Goal: Task Accomplishment & Management: Manage account settings

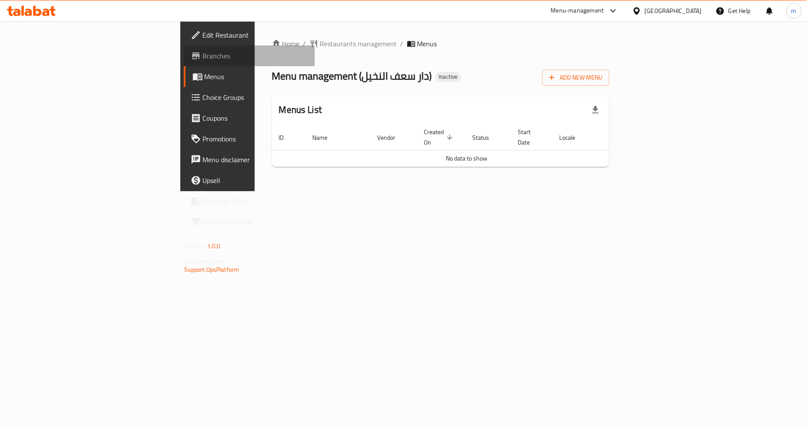
click at [203, 53] on span "Branches" at bounding box center [256, 56] width 106 height 10
click at [603, 79] on span "Add New Menu" at bounding box center [575, 77] width 53 height 11
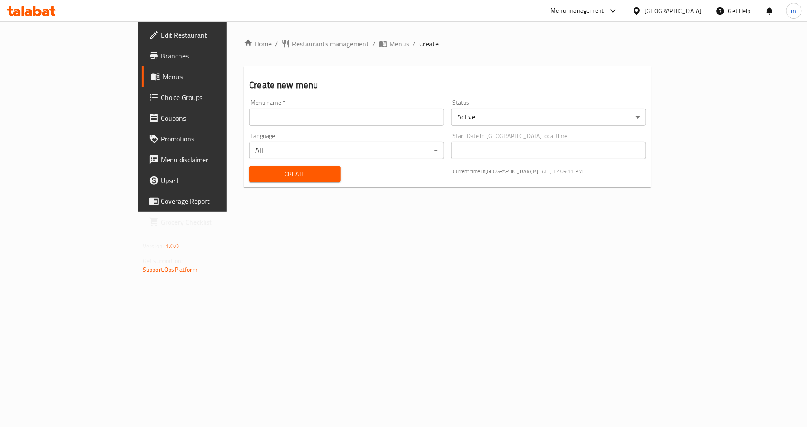
click at [374, 122] on input "text" at bounding box center [346, 117] width 195 height 17
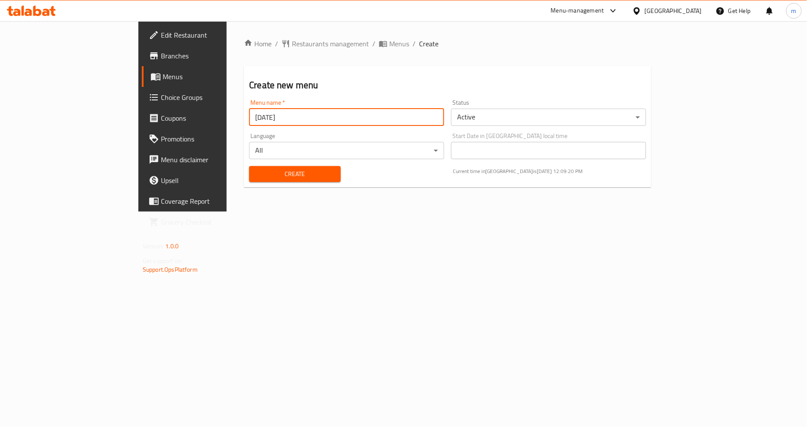
type input "[DATE]"
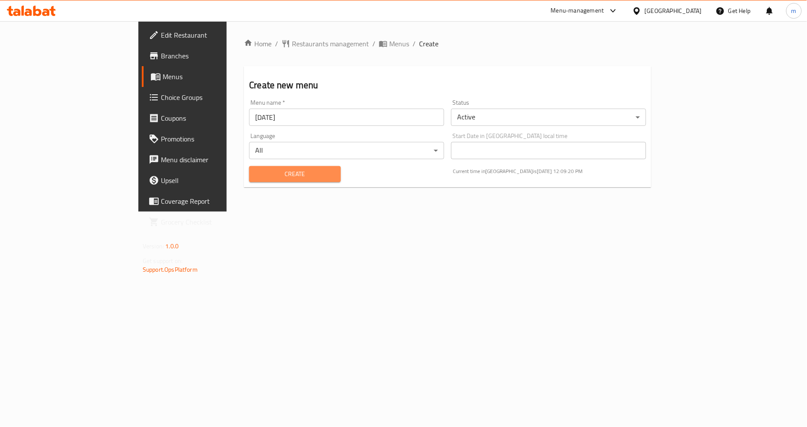
click at [256, 176] on span "Create" at bounding box center [294, 174] width 77 height 11
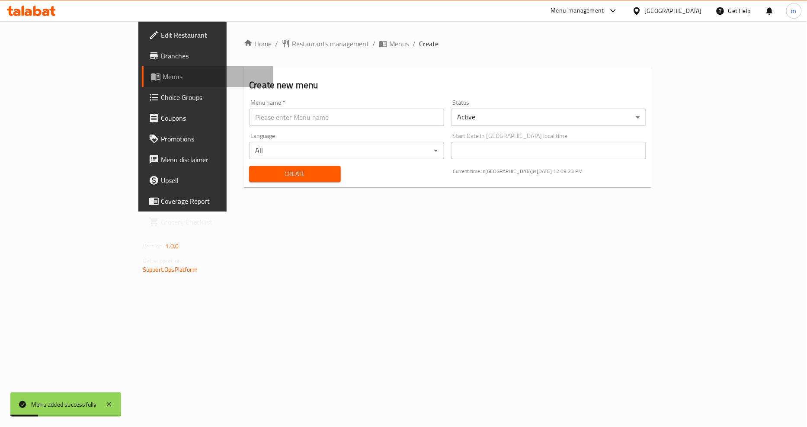
click at [163, 81] on span "Menus" at bounding box center [215, 76] width 104 height 10
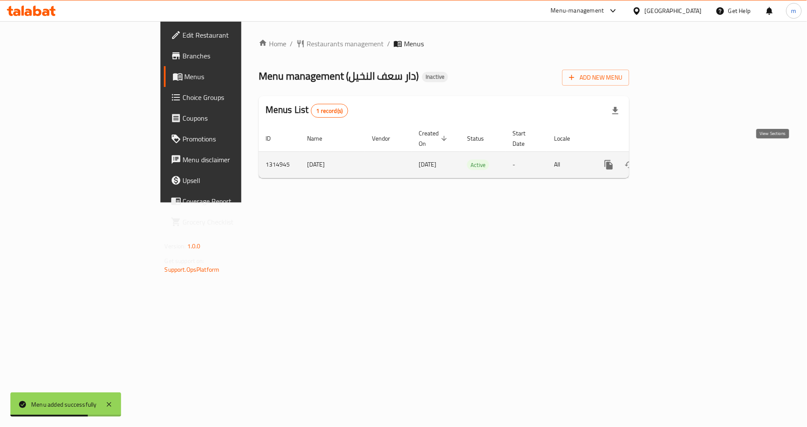
click at [676, 160] on icon "enhanced table" at bounding box center [671, 165] width 10 height 10
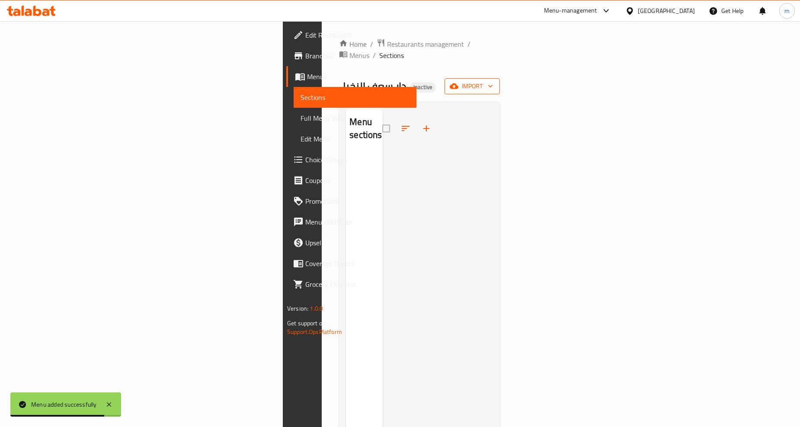
click at [493, 81] on span "import" at bounding box center [473, 86] width 42 height 11
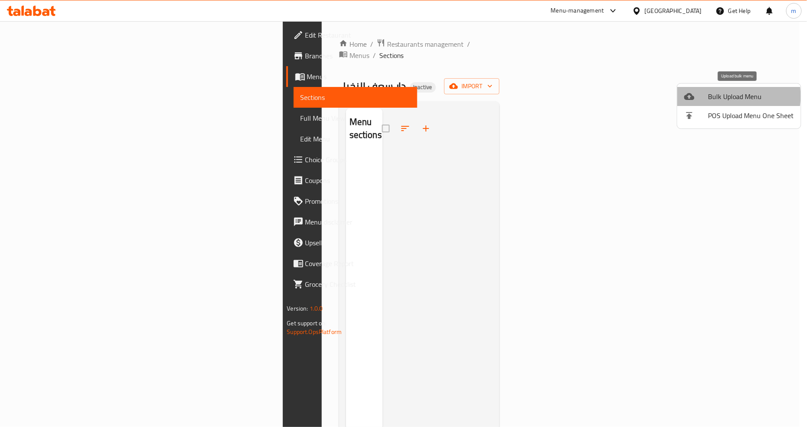
click at [728, 96] on span "Bulk Upload Menu" at bounding box center [751, 96] width 86 height 10
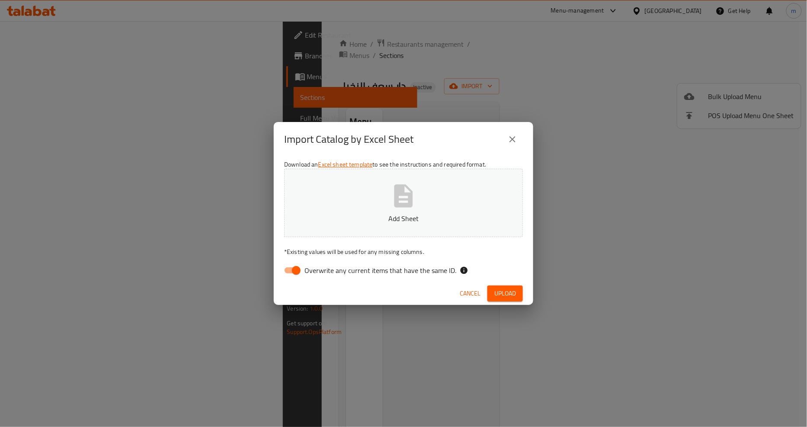
click at [295, 269] on input "Overwrite any current items that have the same ID." at bounding box center [296, 270] width 49 height 16
checkbox input "false"
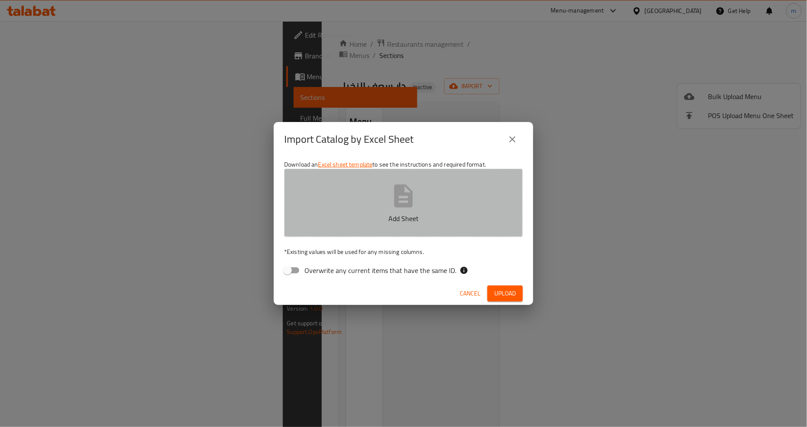
click at [393, 211] on button "Add Sheet" at bounding box center [403, 203] width 239 height 68
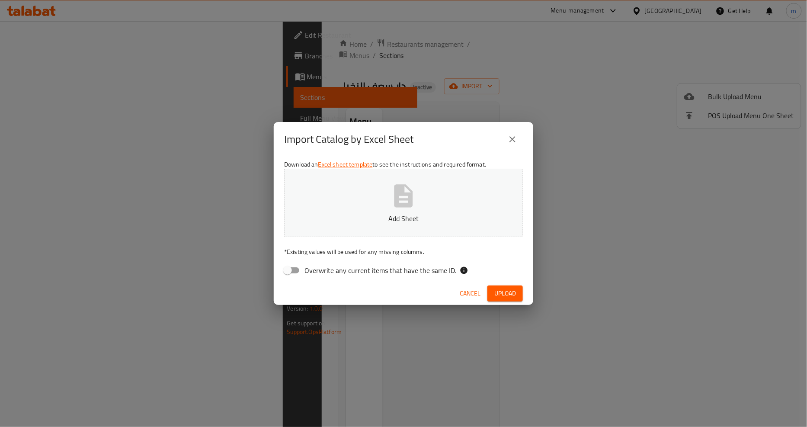
click at [429, 218] on p "Add Sheet" at bounding box center [404, 218] width 212 height 10
click at [506, 292] on span "Upload" at bounding box center [505, 293] width 22 height 11
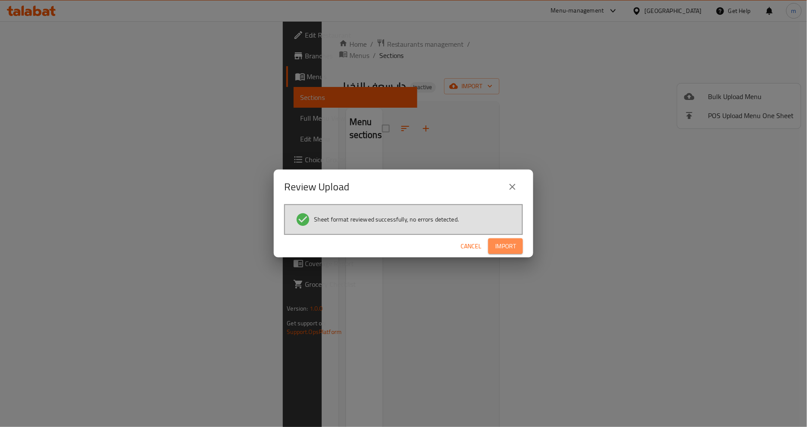
click at [505, 243] on span "Import" at bounding box center [505, 246] width 21 height 11
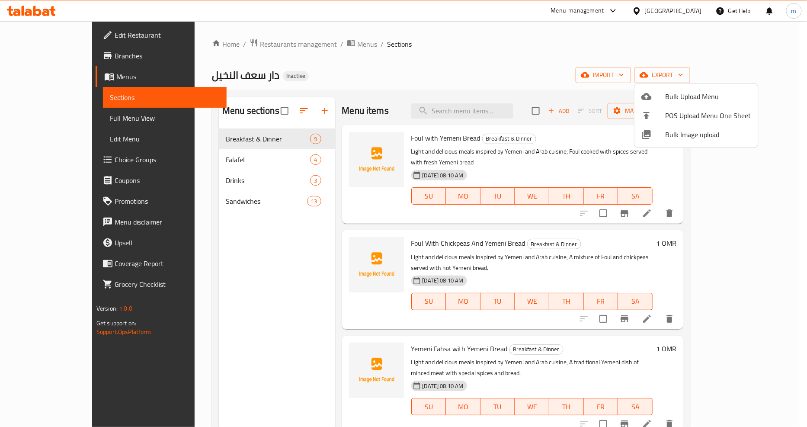
click at [603, 67] on div at bounding box center [403, 213] width 807 height 427
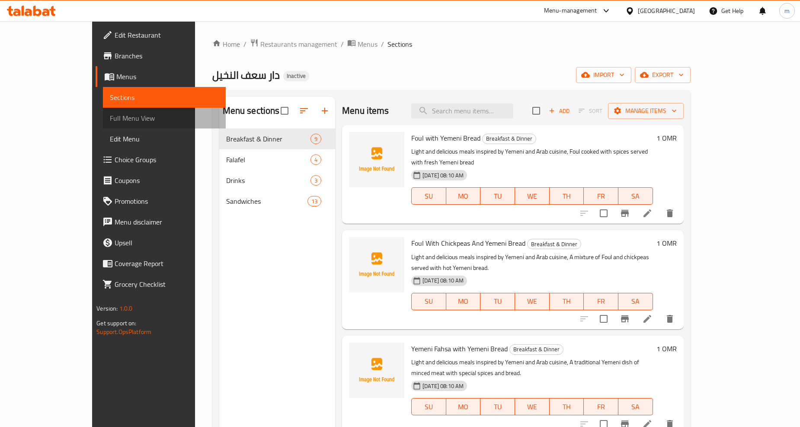
click at [110, 120] on span "Full Menu View" at bounding box center [164, 118] width 109 height 10
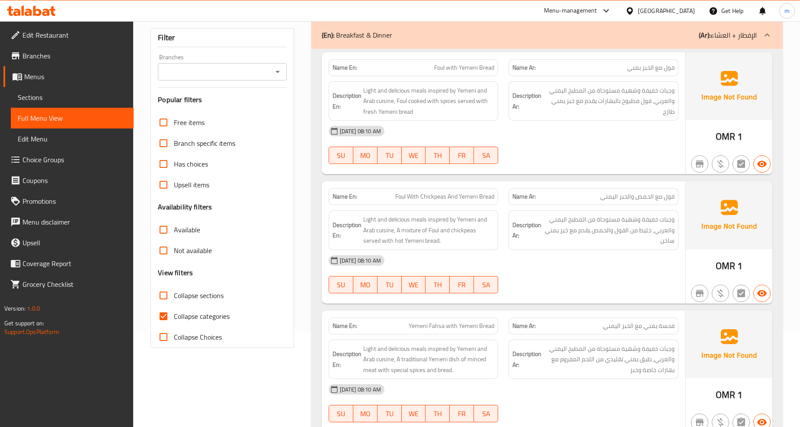
scroll to position [96, 0]
click at [167, 313] on input "Collapse categories" at bounding box center [163, 315] width 21 height 21
checkbox input "false"
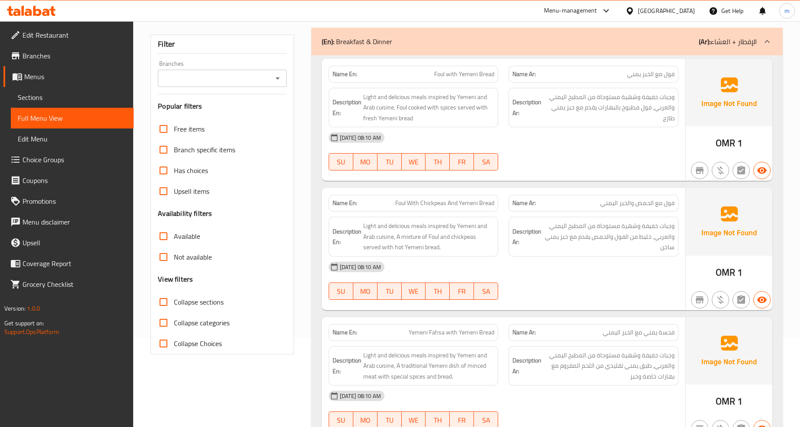
scroll to position [0, 0]
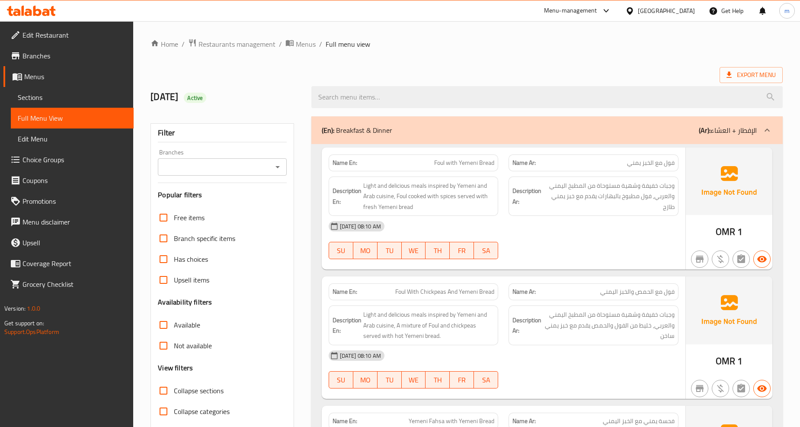
click at [61, 34] on span "Edit Restaurant" at bounding box center [74, 35] width 104 height 10
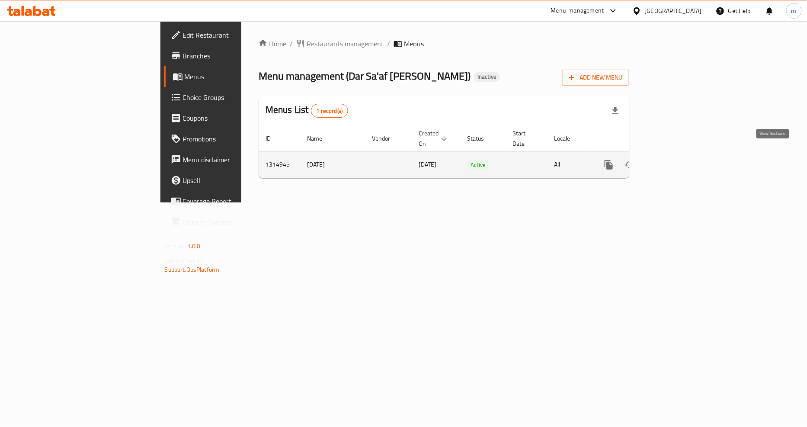
click at [676, 160] on icon "enhanced table" at bounding box center [671, 165] width 10 height 10
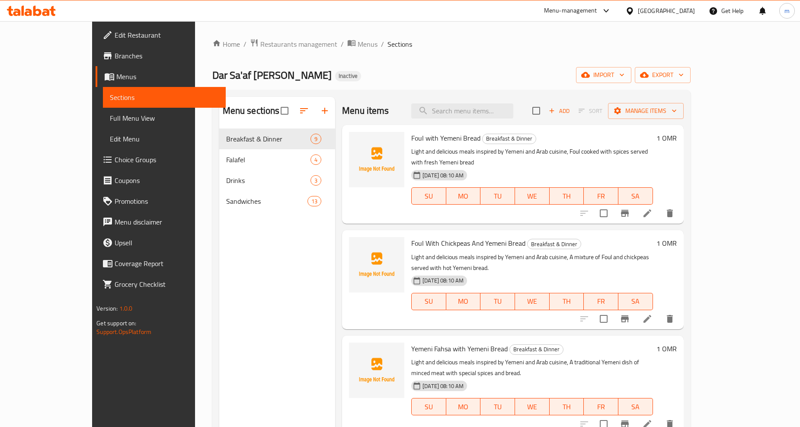
click at [110, 122] on span "Full Menu View" at bounding box center [164, 118] width 109 height 10
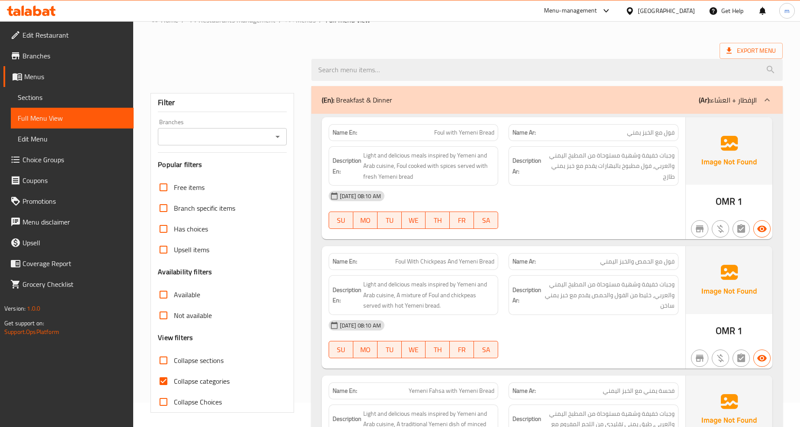
scroll to position [48, 0]
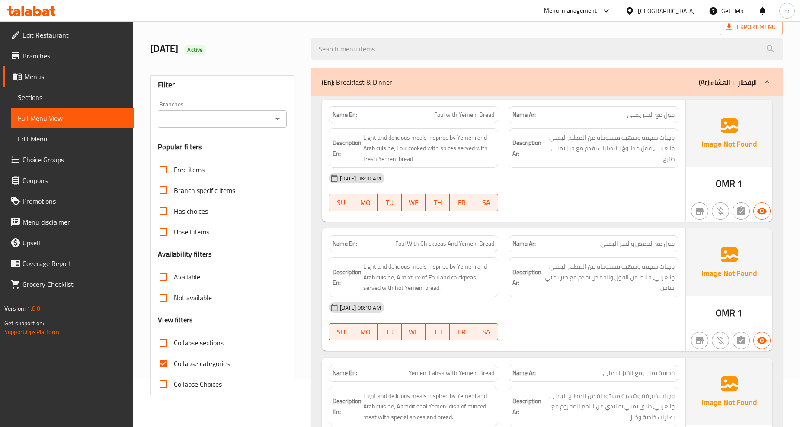
click at [163, 362] on input "Collapse categories" at bounding box center [163, 363] width 21 height 21
checkbox input "false"
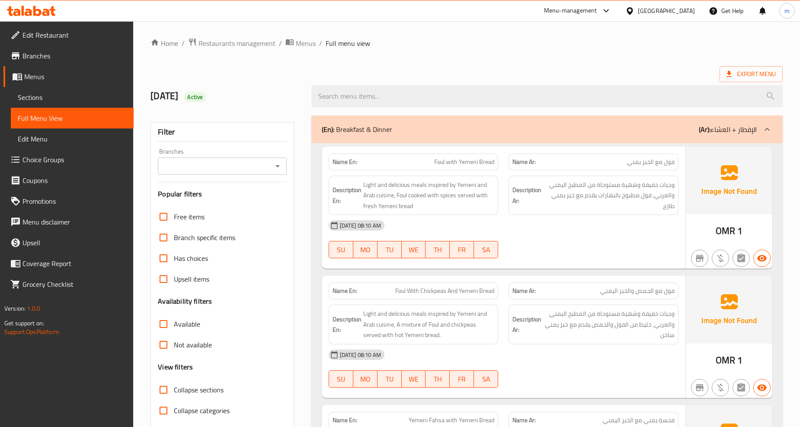
scroll to position [0, 0]
click at [746, 70] on span "Export Menu" at bounding box center [751, 75] width 49 height 11
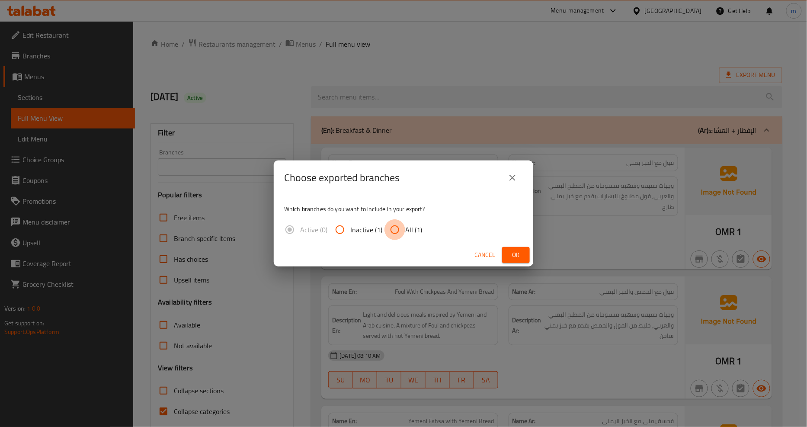
click at [397, 225] on input "All (1)" at bounding box center [395, 229] width 21 height 21
radio input "true"
click at [513, 253] on span "Ok" at bounding box center [516, 255] width 14 height 11
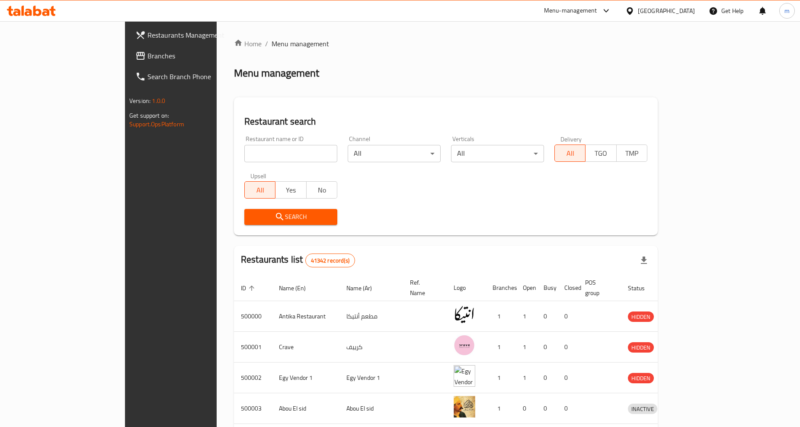
click at [685, 11] on div "[GEOGRAPHIC_DATA]" at bounding box center [666, 11] width 57 height 10
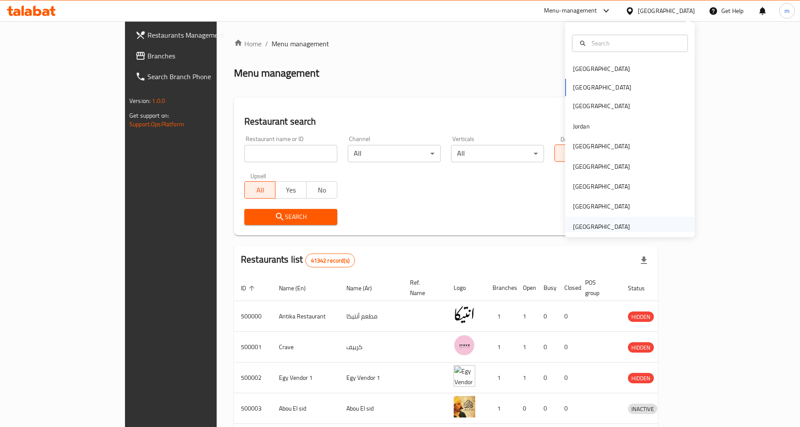
click at [595, 225] on div "[GEOGRAPHIC_DATA]" at bounding box center [601, 227] width 57 height 10
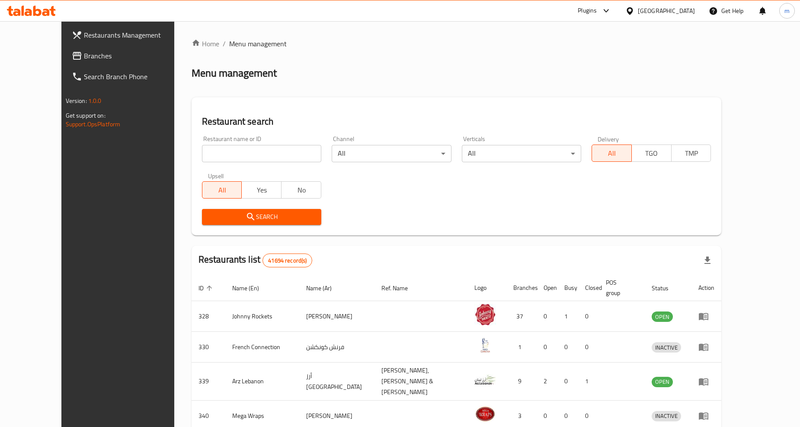
click at [84, 54] on span "Branches" at bounding box center [136, 56] width 104 height 10
